Goal: Contribute content: Add original content to the website for others to see

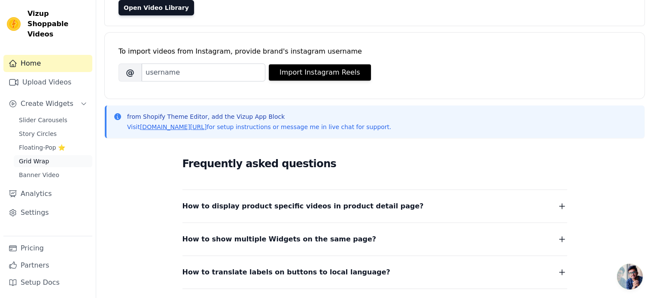
scroll to position [43, 0]
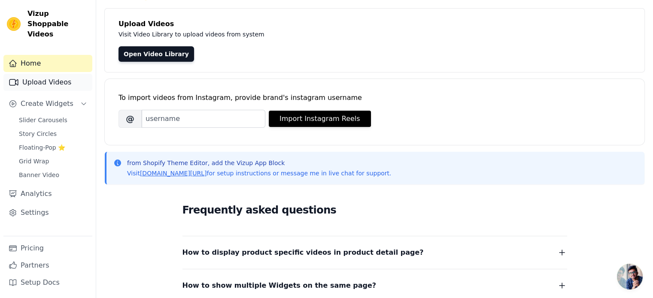
click at [62, 79] on link "Upload Videos" at bounding box center [47, 82] width 89 height 17
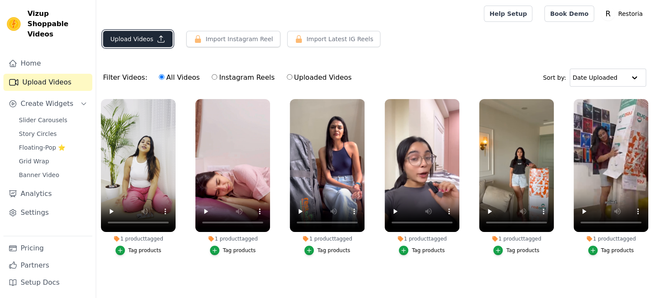
click at [114, 34] on button "Upload Videos" at bounding box center [138, 39] width 70 height 16
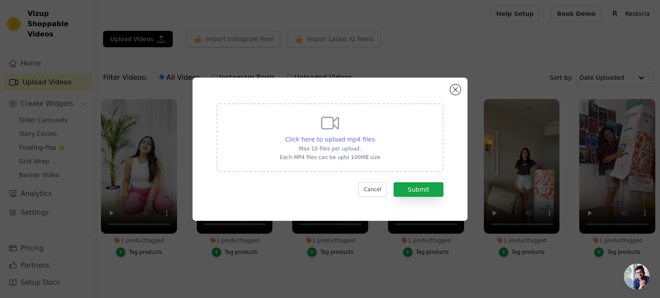
click at [363, 136] on span "Click here to upload mp4 files" at bounding box center [330, 139] width 90 height 7
click at [374, 135] on input "Click here to upload mp4 files Max 10 files per upload. Each MP4 files can be u…" at bounding box center [374, 135] width 0 height 0
type input "C:\fakepath\WhatsApp Video [DATE] 12.10.02 PM.mp4"
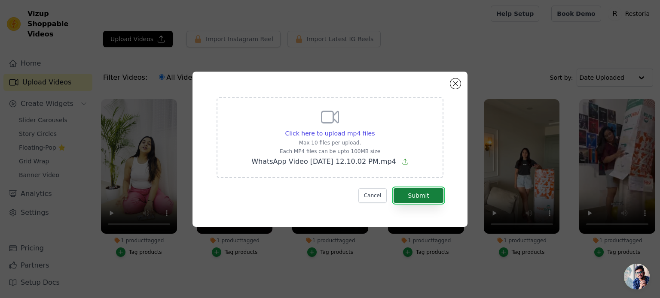
click at [423, 197] on button "Submit" at bounding box center [418, 196] width 50 height 15
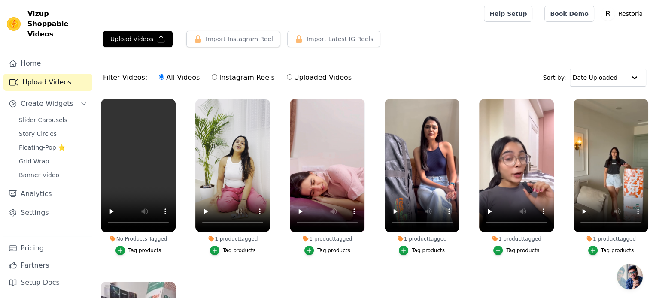
click at [144, 250] on div "Tag products" at bounding box center [144, 250] width 33 height 7
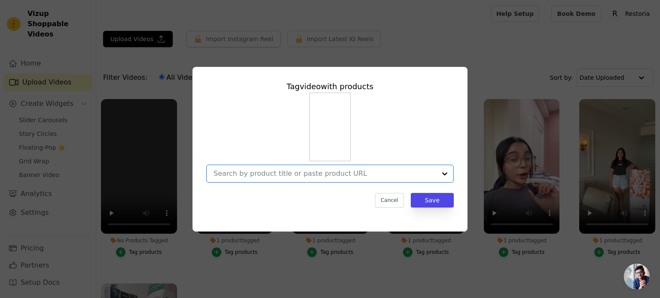
click at [301, 176] on input "No Products Tagged Tag video with products Option undefined, selected. Select i…" at bounding box center [324, 174] width 222 height 8
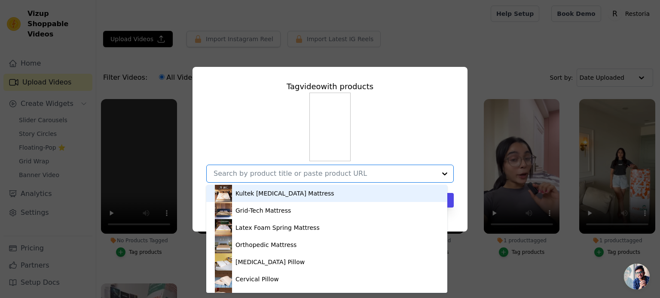
click at [297, 189] on div "Kultek [MEDICAL_DATA] Mattress" at bounding box center [327, 193] width 224 height 17
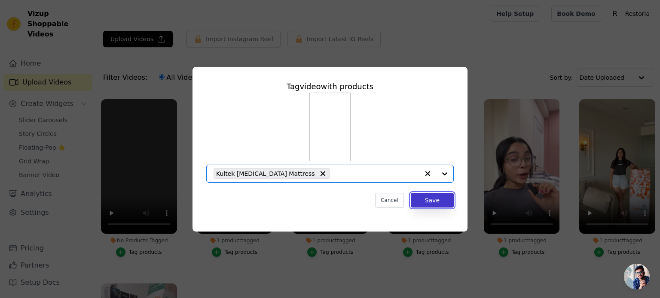
click at [438, 205] on button "Save" at bounding box center [432, 200] width 43 height 15
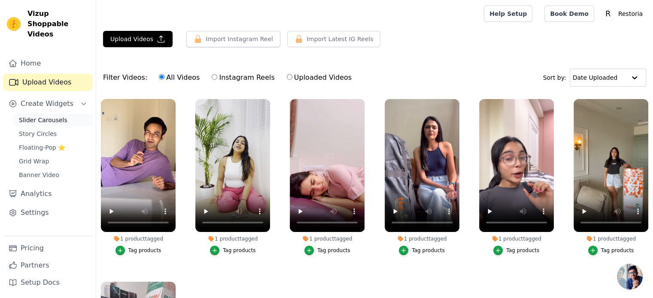
click at [35, 116] on span "Slider Carousels" at bounding box center [43, 120] width 49 height 9
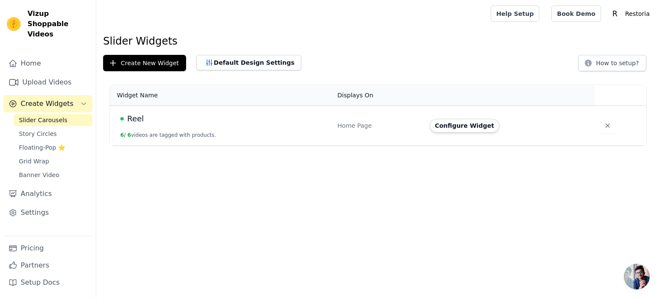
click at [171, 134] on button "6 / 6 videos are tagged with products." at bounding box center [168, 135] width 96 height 7
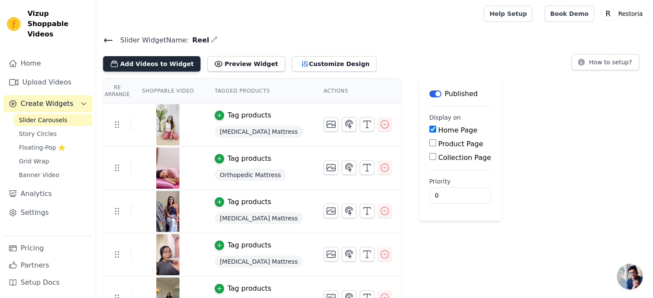
click at [142, 70] on button "Add Videos to Widget" at bounding box center [151, 63] width 97 height 15
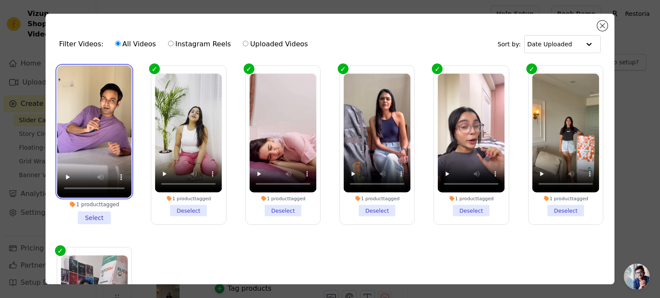
click at [110, 102] on video at bounding box center [94, 132] width 74 height 132
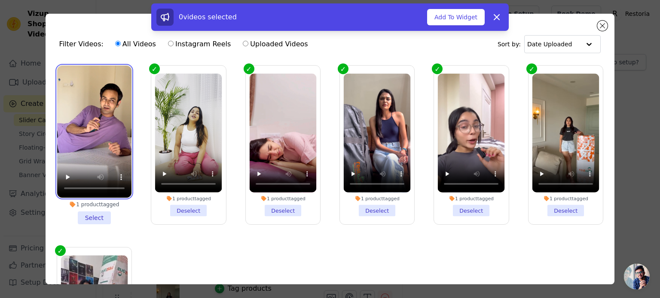
click at [110, 102] on video at bounding box center [94, 132] width 74 height 132
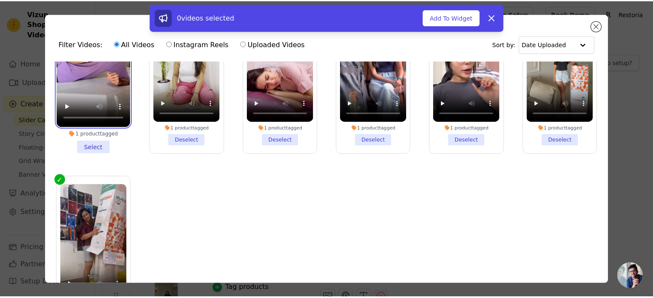
scroll to position [86, 0]
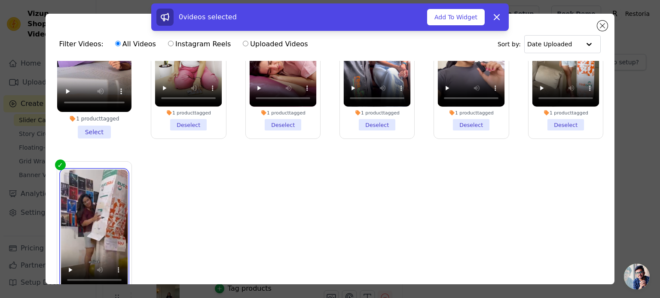
click at [85, 186] on video at bounding box center [94, 229] width 67 height 119
click at [62, 161] on label "1 product tagged Deselect" at bounding box center [94, 241] width 75 height 160
click at [0, 0] on input "1 product tagged Deselect" at bounding box center [0, 0] width 0 height 0
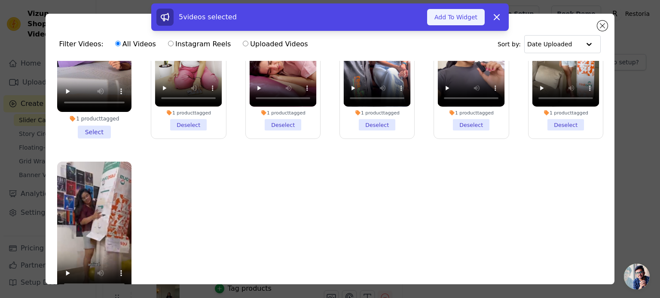
click at [462, 23] on button "Add To Widget" at bounding box center [456, 17] width 58 height 16
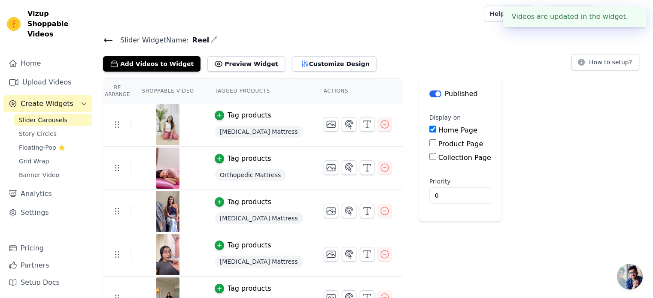
scroll to position [21, 0]
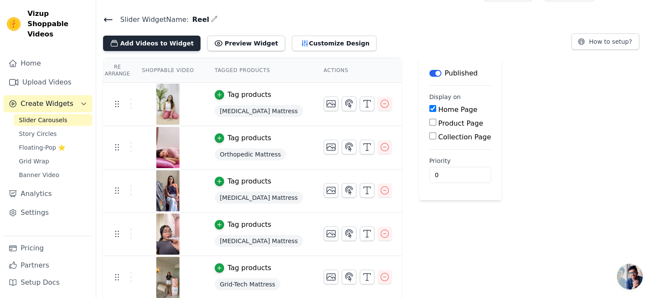
click at [148, 44] on button "Add Videos to Widget" at bounding box center [151, 43] width 97 height 15
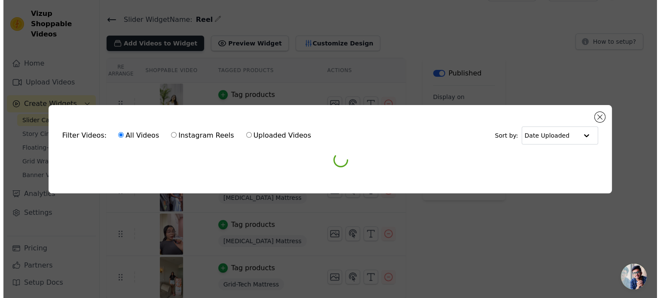
scroll to position [0, 0]
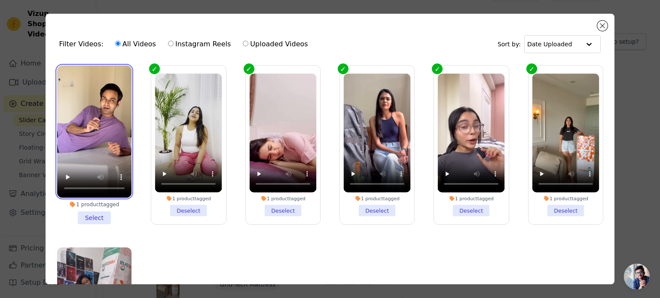
click at [109, 120] on video at bounding box center [94, 132] width 74 height 132
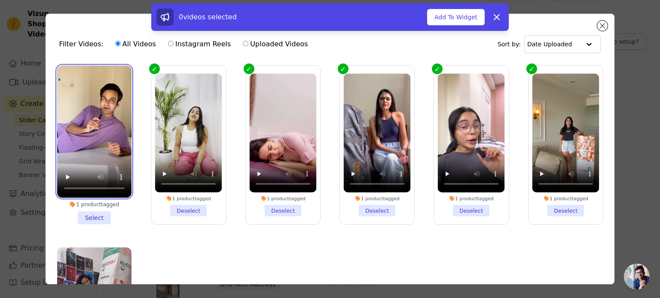
click at [92, 82] on video at bounding box center [94, 132] width 74 height 132
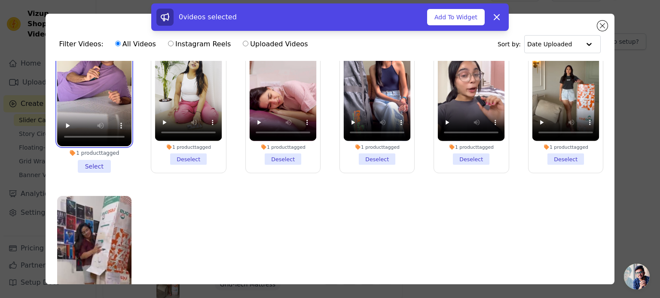
scroll to position [91, 0]
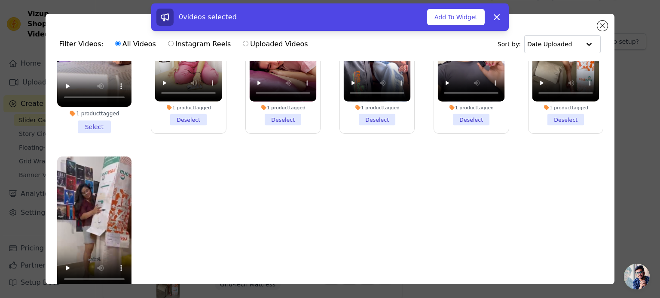
click at [93, 125] on li "1 product tagged Select" at bounding box center [94, 54] width 74 height 159
click at [0, 0] on input "1 product tagged Select" at bounding box center [0, 0] width 0 height 0
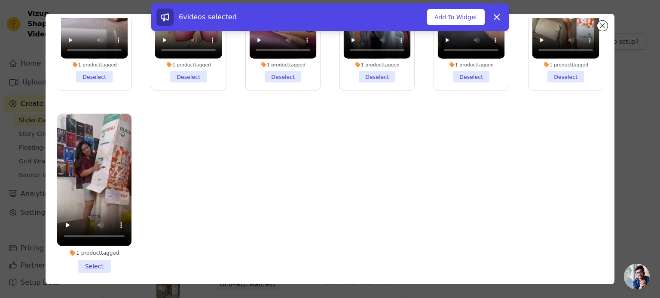
scroll to position [74, 0]
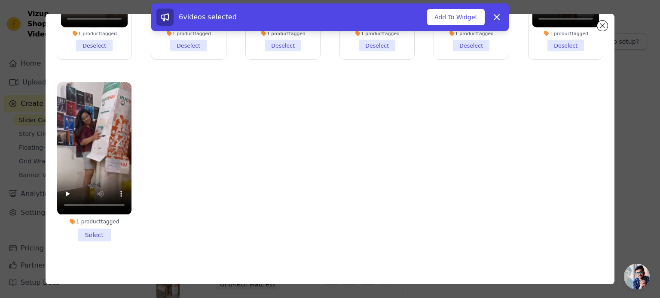
click at [95, 221] on li "1 product tagged Select" at bounding box center [94, 161] width 74 height 159
click at [0, 0] on input "1 product tagged Select" at bounding box center [0, 0] width 0 height 0
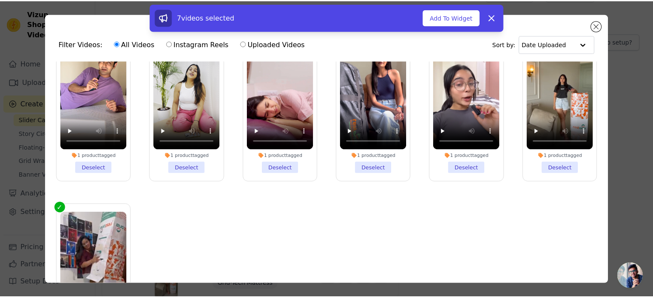
scroll to position [91, 0]
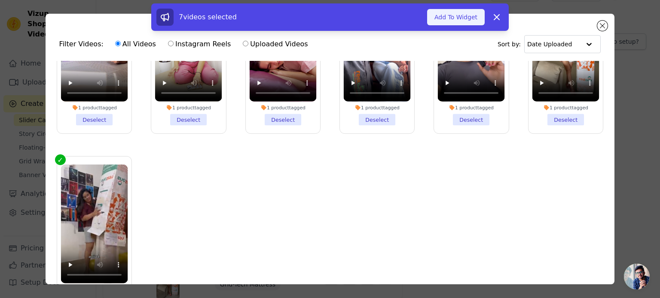
click at [474, 18] on button "Add To Widget" at bounding box center [456, 17] width 58 height 16
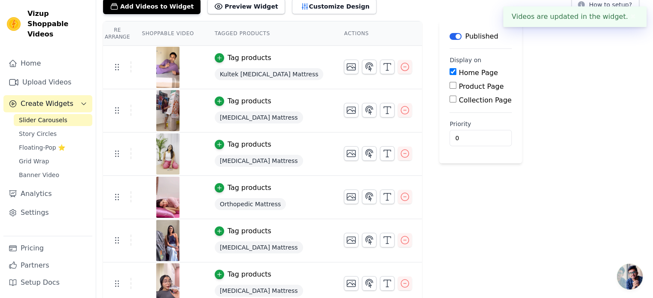
scroll to position [0, 0]
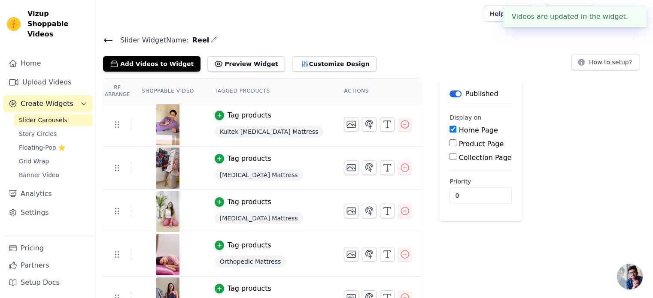
click at [634, 16] on button "✖" at bounding box center [633, 17] width 10 height 10
